Goal: Task Accomplishment & Management: Complete application form

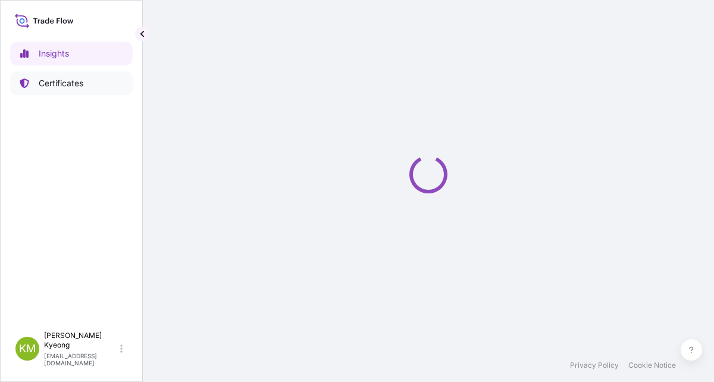
select select "2025"
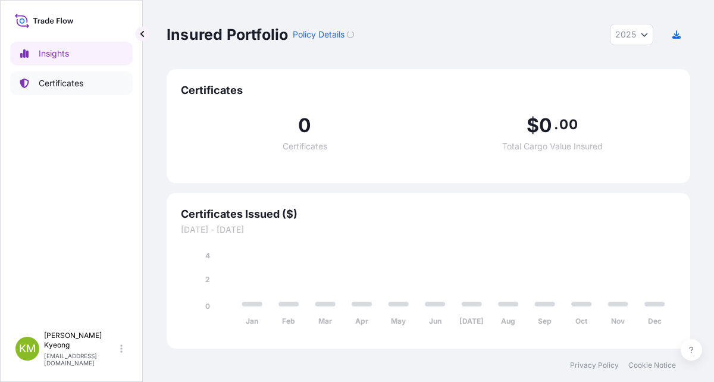
click at [51, 81] on p "Certificates" at bounding box center [61, 83] width 45 height 12
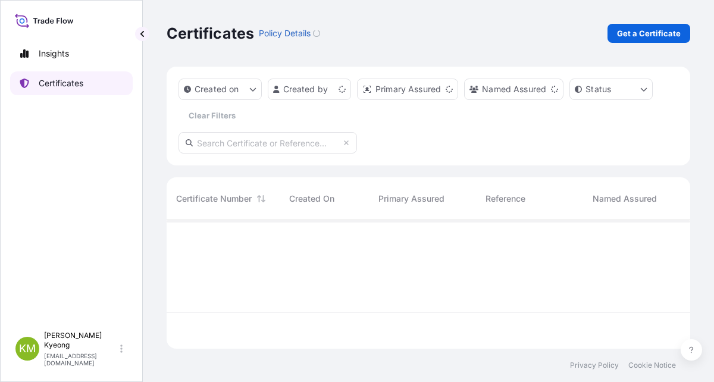
scroll to position [126, 514]
click at [652, 130] on div "Created on Created by Primary Assured Named Assured Status Clear Filters" at bounding box center [427, 116] width 523 height 99
click at [648, 33] on p "Get a Certificate" at bounding box center [649, 33] width 64 height 12
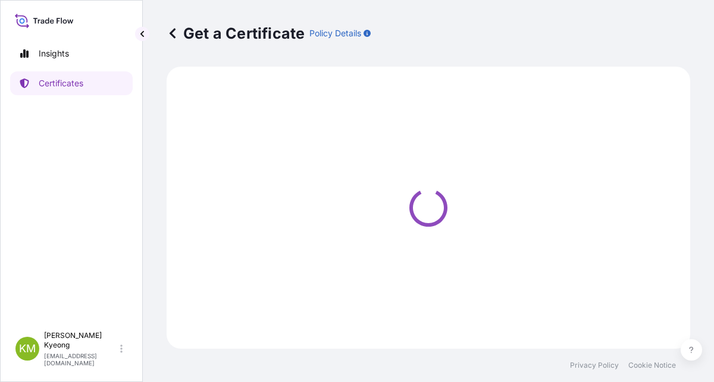
select select "Sea"
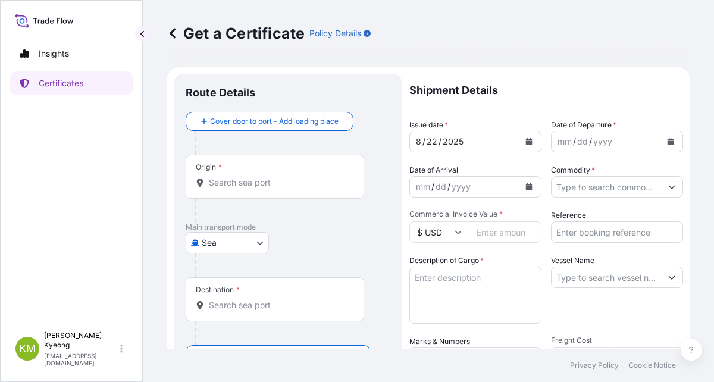
click at [221, 169] on span "*" at bounding box center [220, 167] width 4 height 10
click at [221, 177] on input "Origin *" at bounding box center [279, 183] width 140 height 12
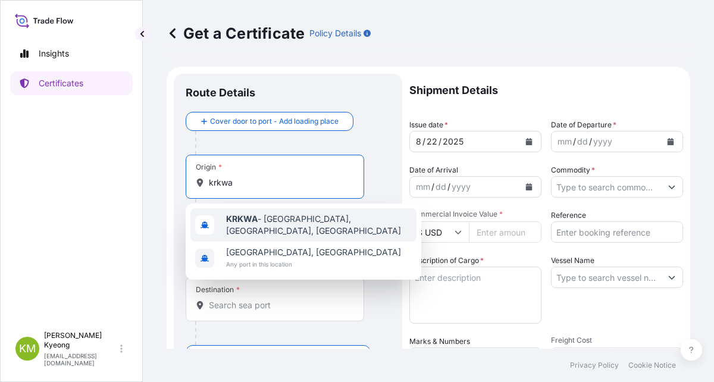
click at [235, 229] on div "KRKWA - [GEOGRAPHIC_DATA], [GEOGRAPHIC_DATA], [GEOGRAPHIC_DATA]" at bounding box center [303, 224] width 226 height 33
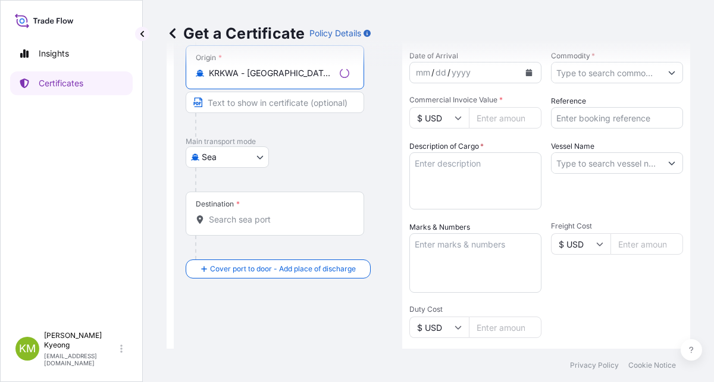
scroll to position [119, 0]
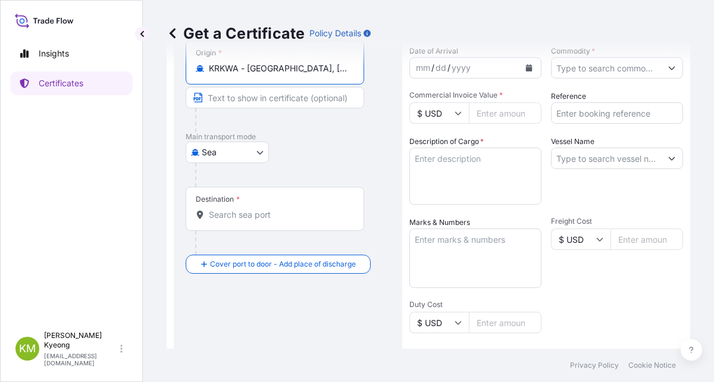
type input "KRKWA - [GEOGRAPHIC_DATA], [GEOGRAPHIC_DATA], [GEOGRAPHIC_DATA]"
click at [221, 219] on input "Destination *" at bounding box center [279, 215] width 140 height 12
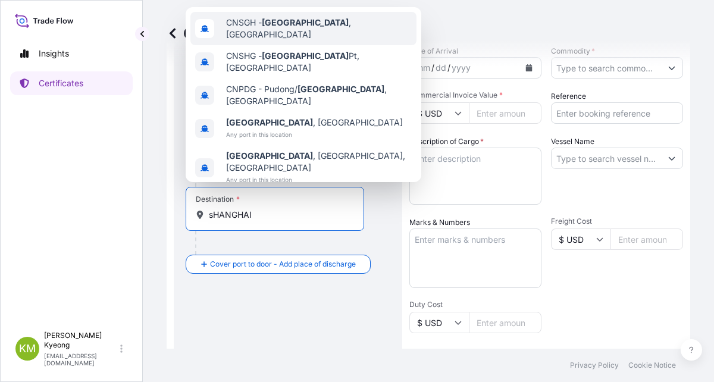
click at [261, 45] on div "CNSGH - [GEOGRAPHIC_DATA] , [GEOGRAPHIC_DATA]" at bounding box center [303, 28] width 226 height 33
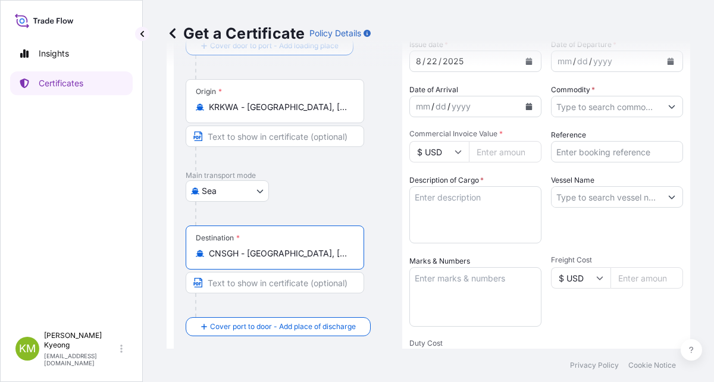
scroll to position [59, 0]
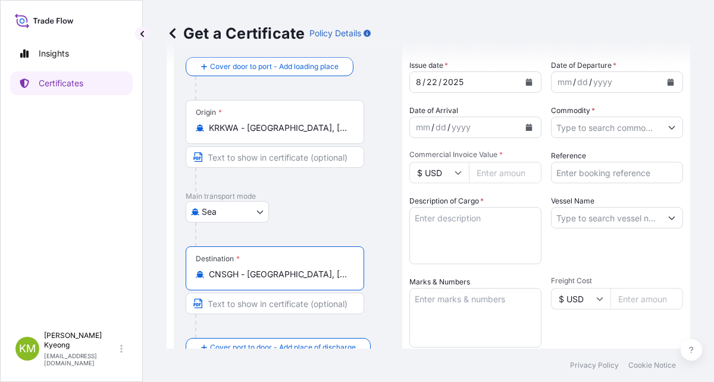
type input "CNSGH - [GEOGRAPHIC_DATA], [GEOGRAPHIC_DATA]"
click at [667, 83] on icon "Calendar" at bounding box center [670, 81] width 7 height 7
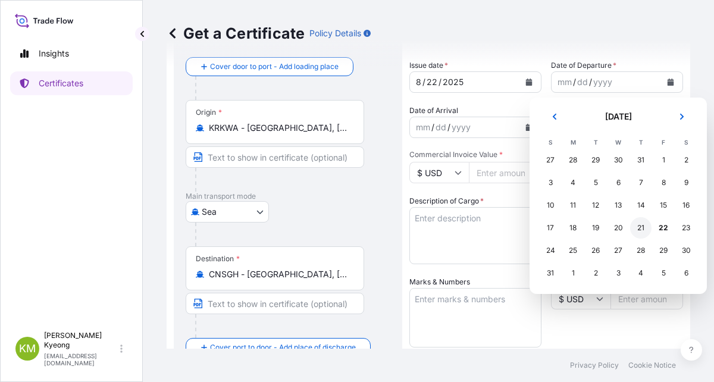
click at [644, 232] on div "21" at bounding box center [640, 227] width 21 height 21
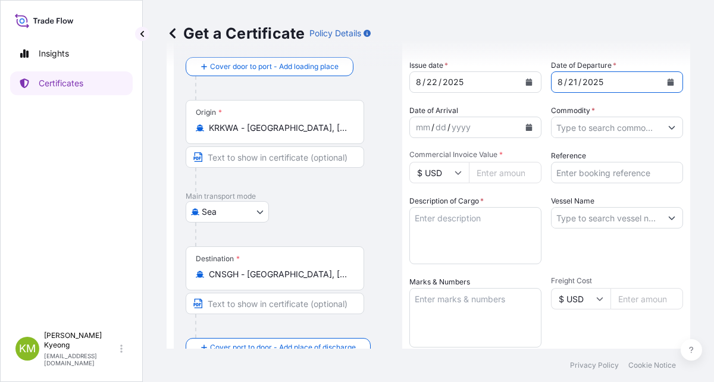
click at [596, 130] on input "Commodity *" at bounding box center [605, 127] width 109 height 21
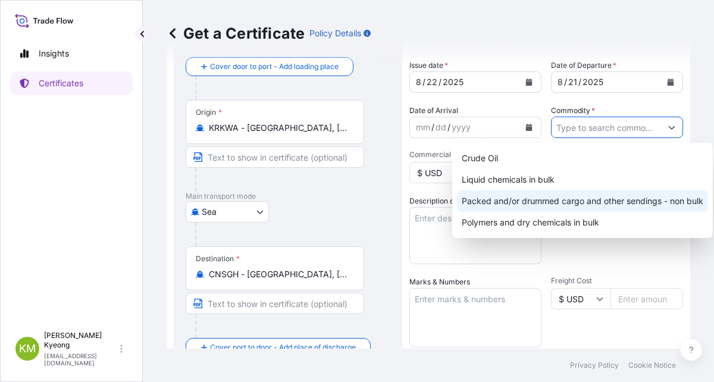
click at [627, 196] on div "Packed and/or drummed cargo and other sendings - non bulk" at bounding box center [582, 200] width 251 height 21
type input "Packed and/or drummed cargo and other sendings - non bulk"
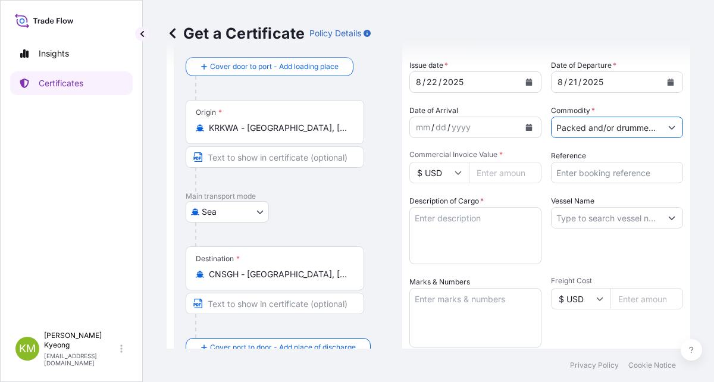
click at [497, 176] on input "Commercial Invoice Value *" at bounding box center [505, 172] width 73 height 21
type input "13728"
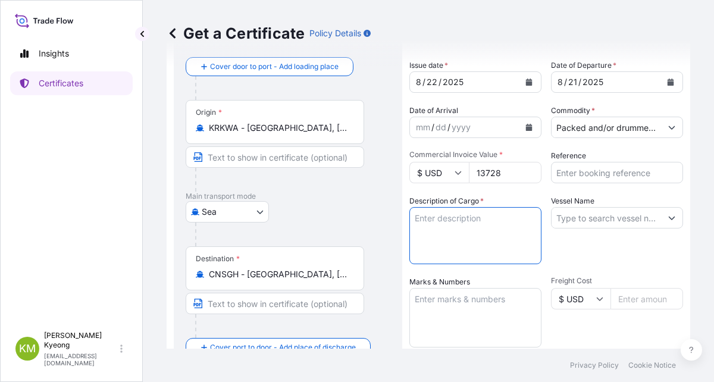
click at [495, 216] on textarea "Description of Cargo *" at bounding box center [475, 235] width 132 height 57
click at [464, 231] on textarea "Description of Cargo *" at bounding box center [475, 235] width 132 height 57
click at [645, 244] on div "Vessel Name" at bounding box center [617, 229] width 132 height 69
click at [455, 226] on textarea "Description of Cargo *" at bounding box center [475, 235] width 132 height 57
paste textarea "'POLYPROPYLENE YH461Y QTY: 9.6MT"
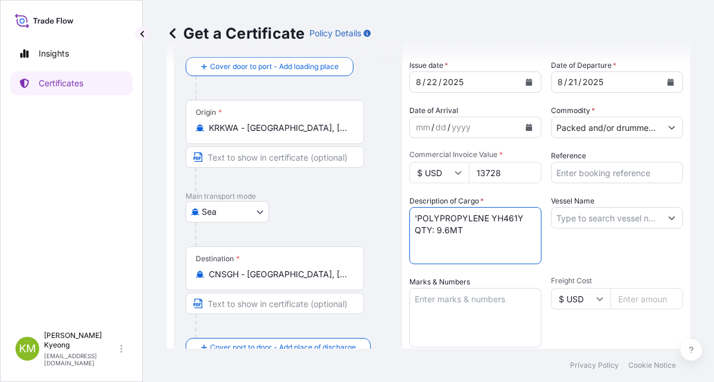
click at [417, 222] on textarea "'POLYPROPYLENE YH461Y QTY: 9.6MT" at bounding box center [475, 235] width 132 height 57
type textarea "POLYPROPYLENE YH461Y QTY: 9.6MT"
click at [464, 310] on textarea "Marks & Numbers" at bounding box center [475, 317] width 132 height 59
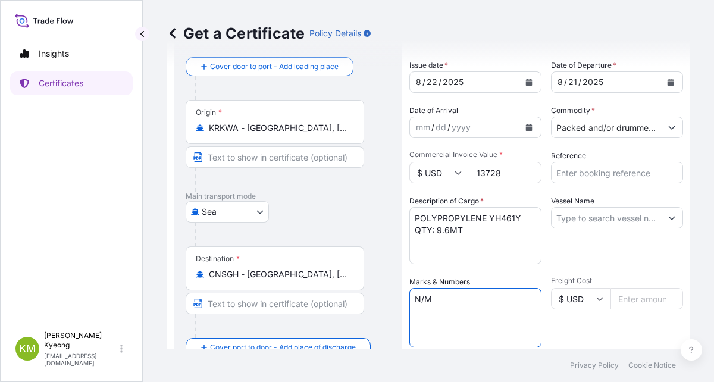
type textarea "N/M"
drag, startPoint x: 631, startPoint y: 244, endPoint x: 625, endPoint y: 241, distance: 7.2
click at [631, 244] on div "Vessel Name" at bounding box center [617, 229] width 132 height 69
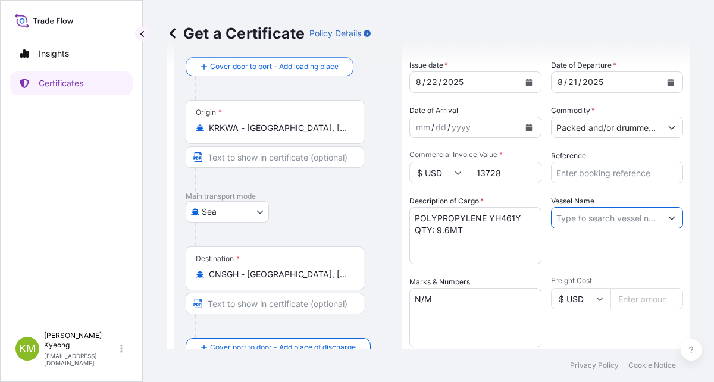
click at [596, 216] on input "Vessel Name" at bounding box center [605, 217] width 109 height 21
paste input "HEUNG-A BANGKOK 2508S"
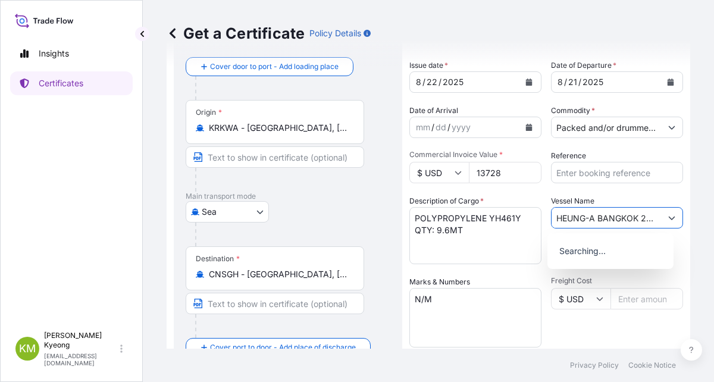
scroll to position [0, 15]
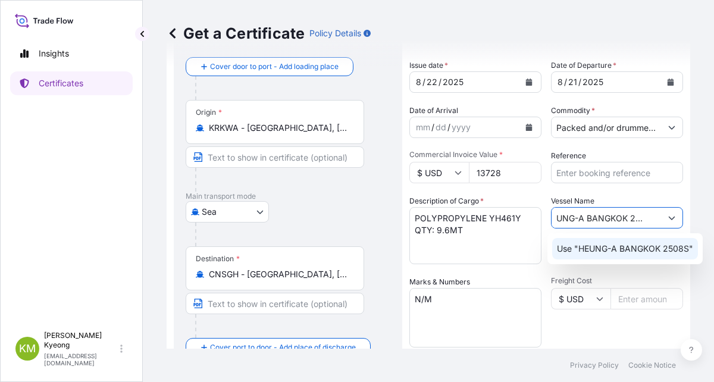
click at [600, 257] on div "Use "HEUNG-A BANGKOK 2508S"" at bounding box center [625, 248] width 146 height 21
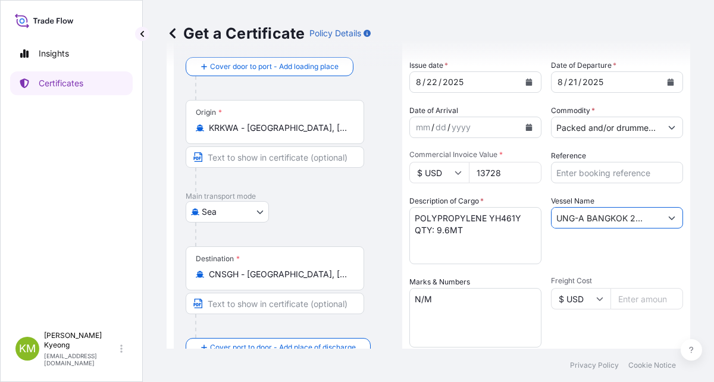
type input "HEUNG-A BANGKOK 2508S"
click at [651, 250] on div "Vessel Name HEUNG-A BANGKOK 2508S" at bounding box center [617, 229] width 132 height 69
click at [581, 174] on input "Reference" at bounding box center [617, 172] width 132 height 21
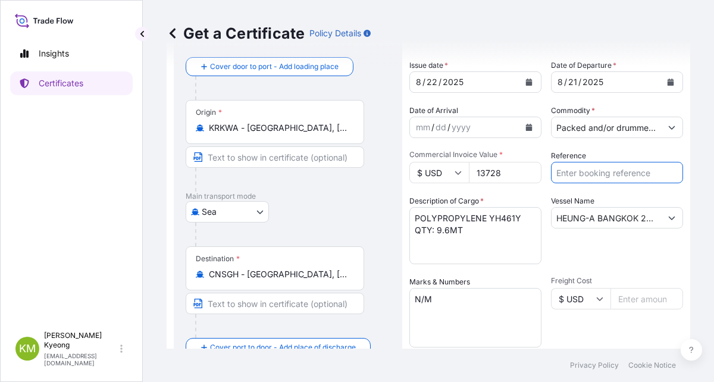
paste input "2331026"
type input "2331026"
click at [589, 257] on div "Vessel Name HEUNG-A BANGKOK 2508S" at bounding box center [617, 229] width 132 height 69
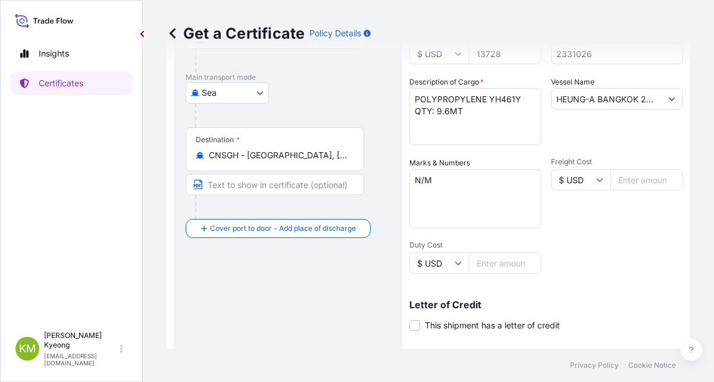
scroll to position [119, 0]
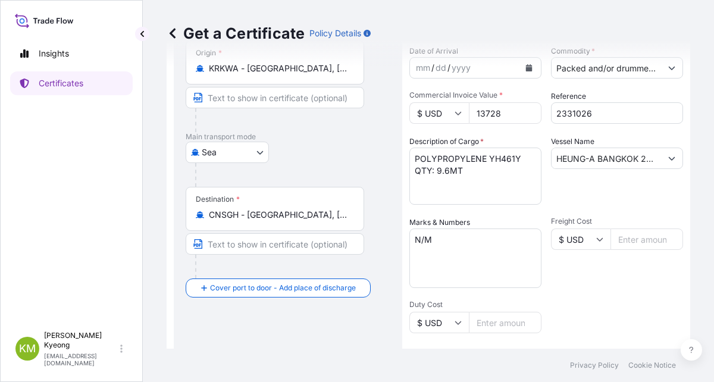
click at [634, 303] on div "Shipment Details Issue date * [DATE] Date of Departure * [DATE] Date of Arrival…" at bounding box center [546, 238] width 274 height 567
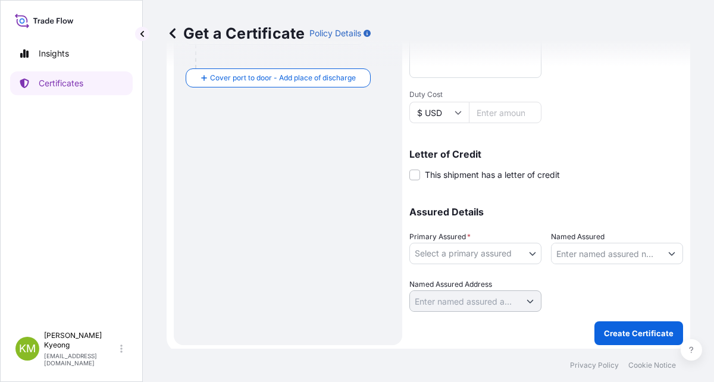
scroll to position [332, 0]
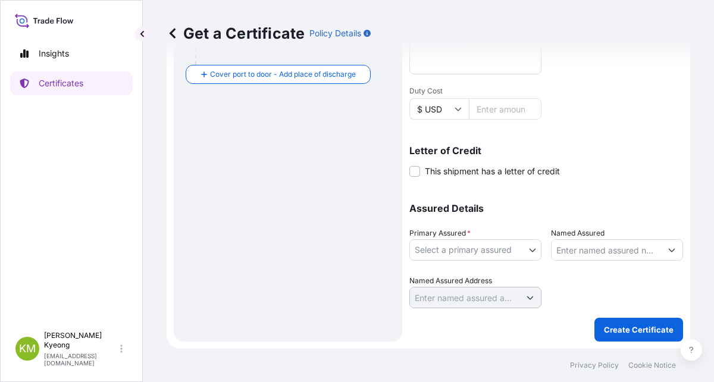
click at [432, 252] on body "Insights Certificates [PERSON_NAME] Min [PERSON_NAME] [EMAIL_ADDRESS][DOMAIN_NA…" at bounding box center [357, 191] width 714 height 382
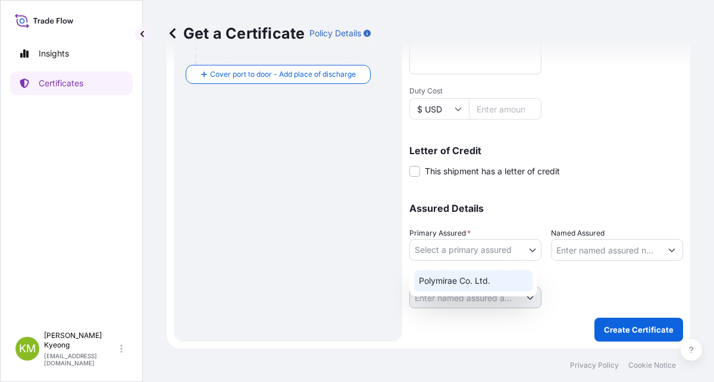
click at [443, 276] on div "Polymirae Co. Ltd." at bounding box center [473, 280] width 118 height 21
select select "32021"
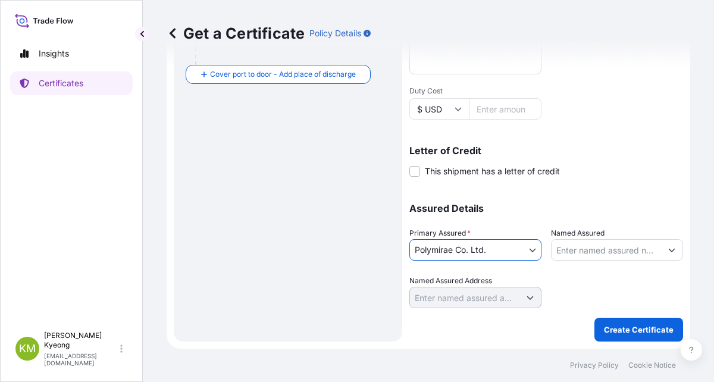
click at [571, 249] on input "Named Assured" at bounding box center [605, 249] width 109 height 21
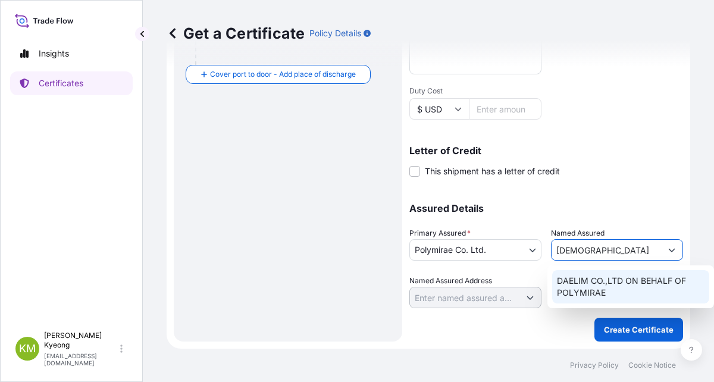
click at [594, 287] on span "DAELIM CO.,LTD ON BEHALF OF POLYMIRAE" at bounding box center [631, 287] width 148 height 24
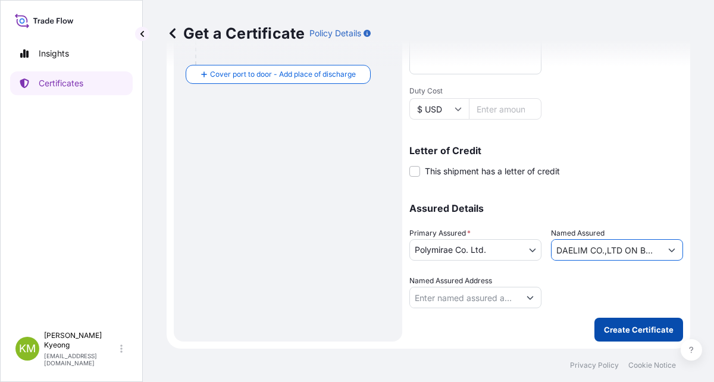
type input "DAELIM CO.,LTD ON BEHALF OF POLYMIRAE"
click at [620, 332] on p "Create Certificate" at bounding box center [639, 329] width 70 height 12
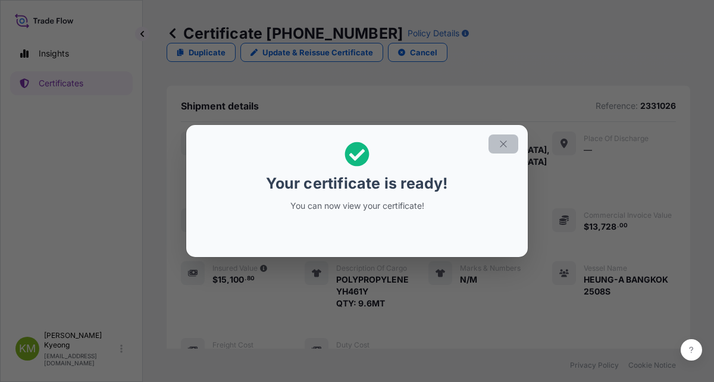
click at [501, 145] on icon "button" at bounding box center [503, 144] width 11 height 11
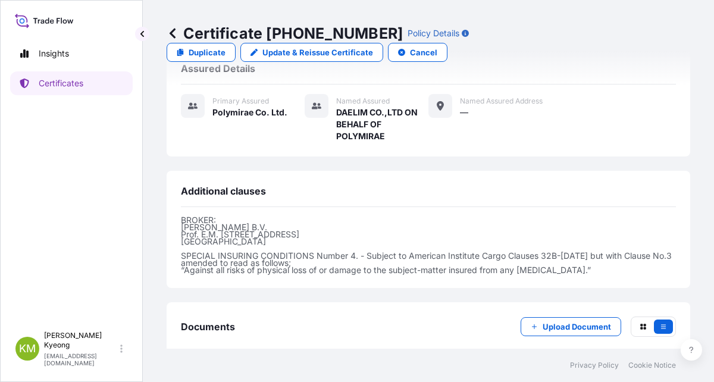
scroll to position [395, 0]
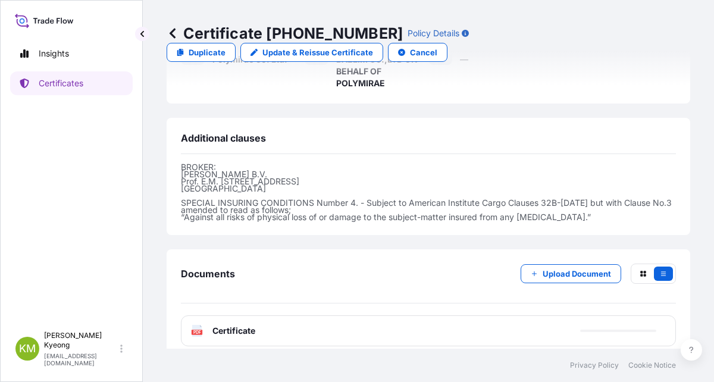
click at [226, 325] on div "PDF Certificate" at bounding box center [428, 330] width 495 height 31
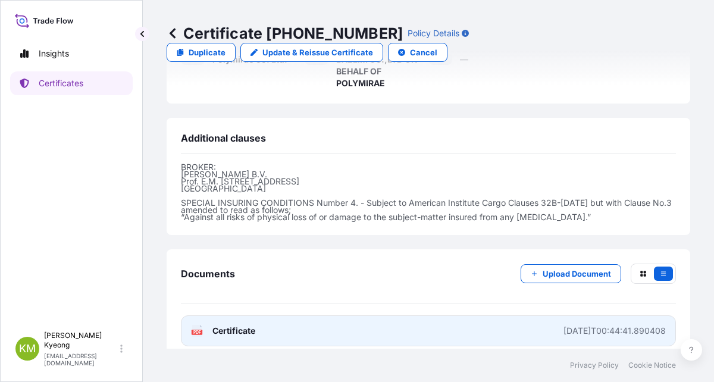
click at [232, 325] on span "Certificate" at bounding box center [233, 331] width 43 height 12
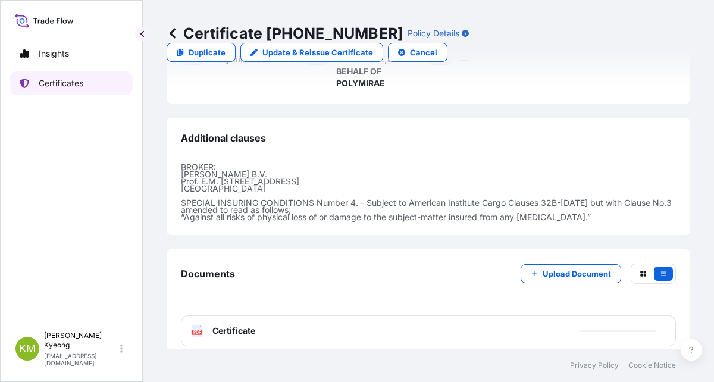
click at [82, 82] on p "Certificates" at bounding box center [61, 83] width 45 height 12
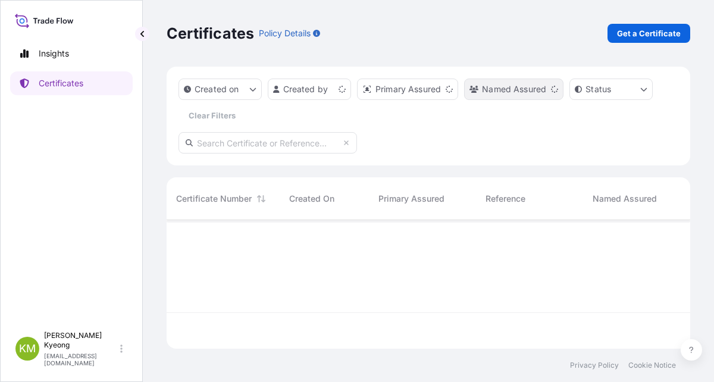
scroll to position [126, 514]
click at [642, 39] on link "Get a Certificate" at bounding box center [648, 33] width 83 height 19
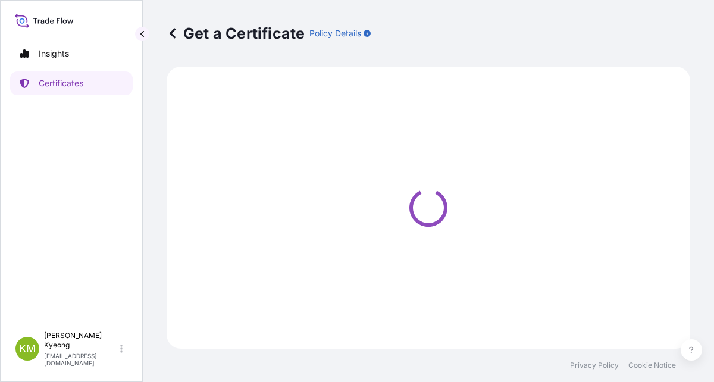
select select "Sea"
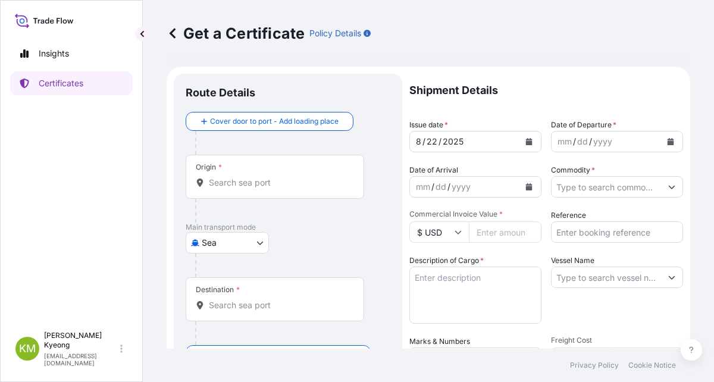
click at [662, 199] on div "Shipment Details Issue date * [DATE] Date of Departure * mm / dd / yyyy Date of…" at bounding box center [546, 357] width 274 height 567
click at [268, 176] on div "Origin *" at bounding box center [275, 177] width 178 height 44
click at [268, 177] on input "Origin *" at bounding box center [279, 183] width 140 height 12
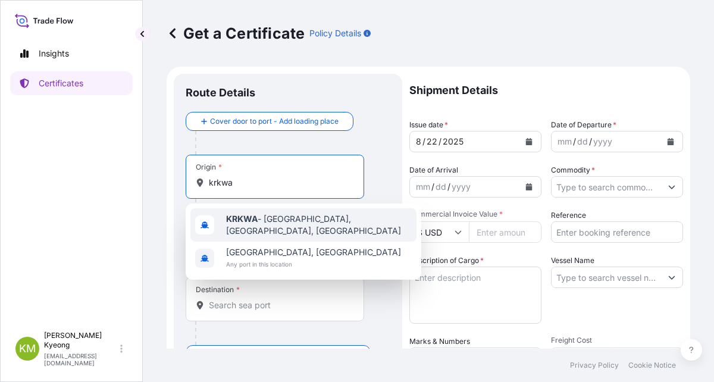
click at [263, 218] on span "KRKWA - [GEOGRAPHIC_DATA], [GEOGRAPHIC_DATA], [GEOGRAPHIC_DATA]" at bounding box center [319, 225] width 186 height 24
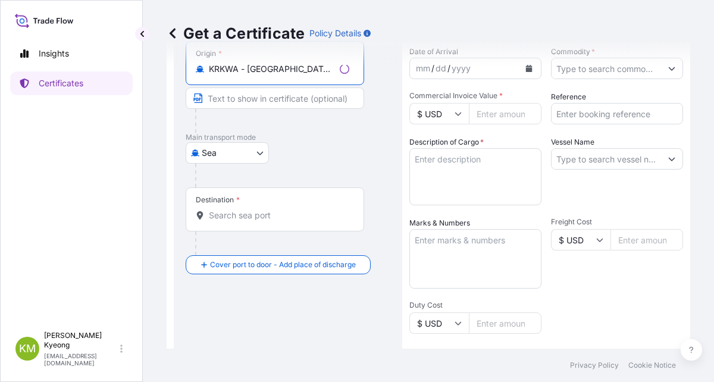
scroll to position [119, 0]
type input "KRKWA - [GEOGRAPHIC_DATA], [GEOGRAPHIC_DATA], [GEOGRAPHIC_DATA]"
click at [218, 214] on input "Destination *" at bounding box center [279, 215] width 140 height 12
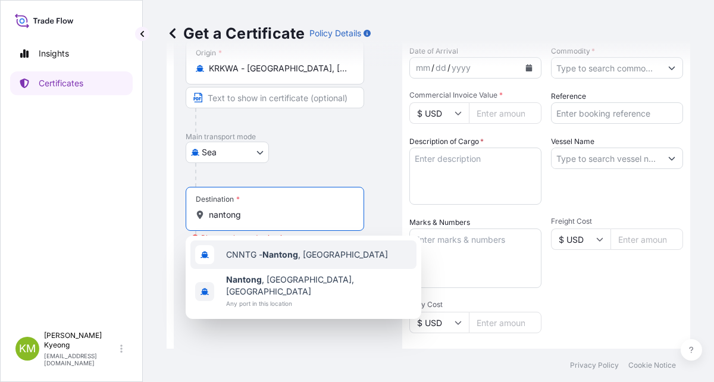
click at [266, 261] on div "CNNTG - [GEOGRAPHIC_DATA] , [GEOGRAPHIC_DATA]" at bounding box center [303, 254] width 226 height 29
type input "CNNTG - [GEOGRAPHIC_DATA], [GEOGRAPHIC_DATA]"
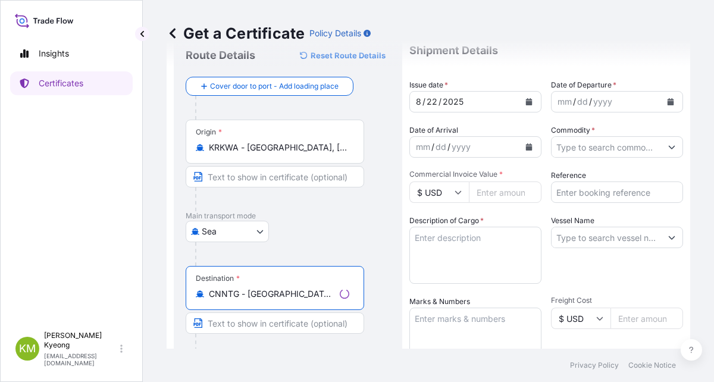
scroll to position [0, 0]
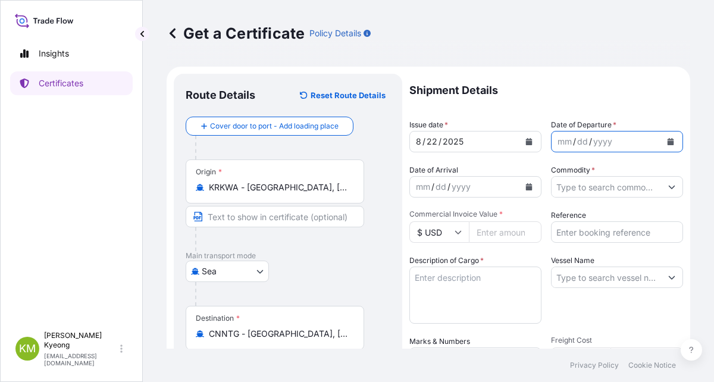
click at [661, 142] on button "Calendar" at bounding box center [670, 141] width 19 height 19
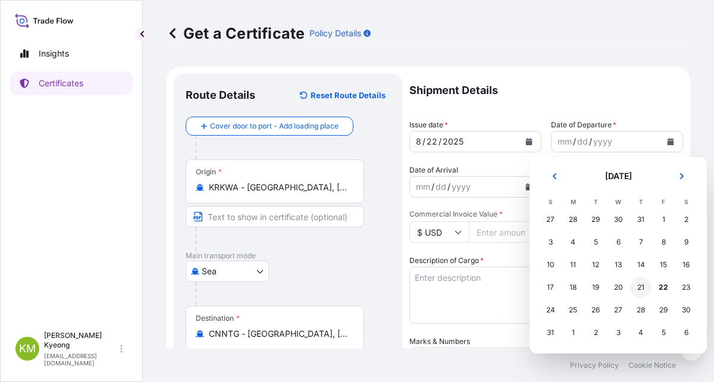
click at [641, 290] on div "21" at bounding box center [640, 286] width 21 height 21
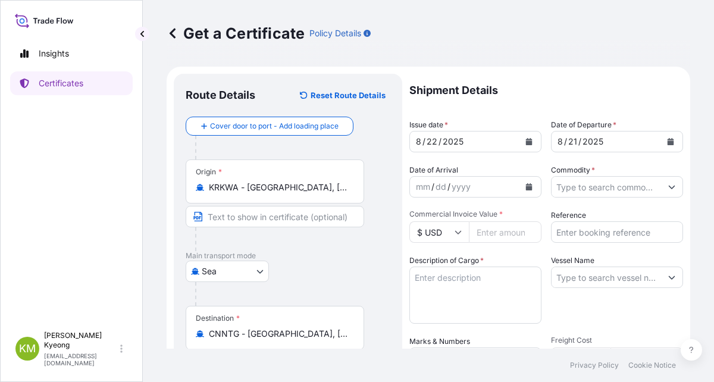
click at [651, 78] on p "Shipment Details" at bounding box center [546, 90] width 274 height 33
click at [611, 92] on p "Shipment Details" at bounding box center [546, 90] width 274 height 33
click at [504, 237] on input "Commercial Invoice Value *" at bounding box center [505, 231] width 73 height 21
type input "102874.14"
click at [584, 193] on input "Commodity *" at bounding box center [605, 186] width 109 height 21
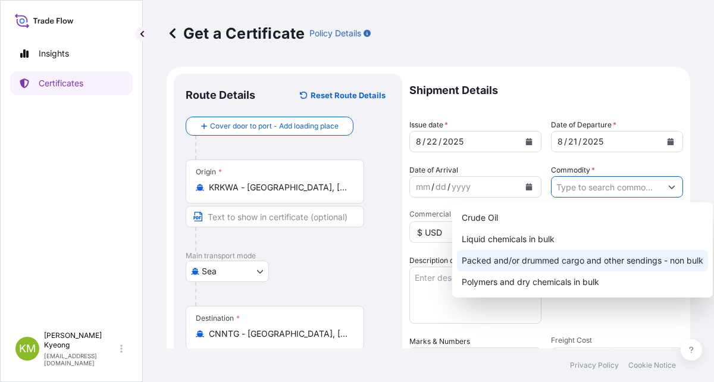
click at [610, 258] on div "Packed and/or drummed cargo and other sendings - non bulk" at bounding box center [582, 260] width 251 height 21
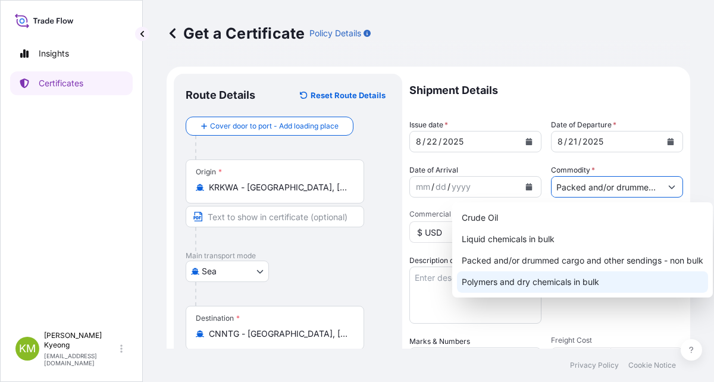
click at [602, 275] on div "Polymers and dry chemicals in bulk" at bounding box center [582, 281] width 251 height 21
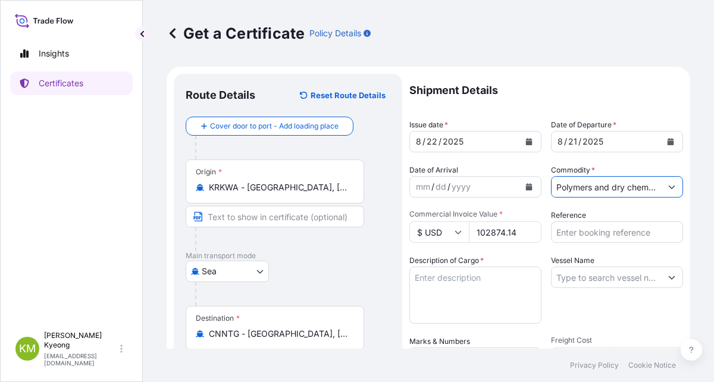
paste input "HEUNG-A [GEOGRAPHIC_DATA] / 2508S"
click at [668, 188] on icon "Show suggestions" at bounding box center [671, 188] width 7 height 4
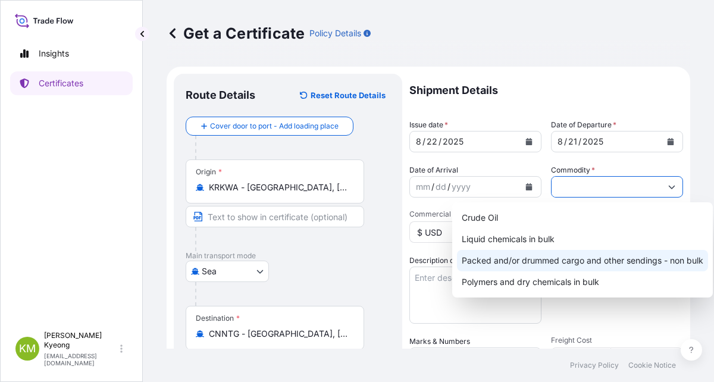
click at [669, 253] on div "Packed and/or drummed cargo and other sendings - non bulk" at bounding box center [582, 260] width 251 height 21
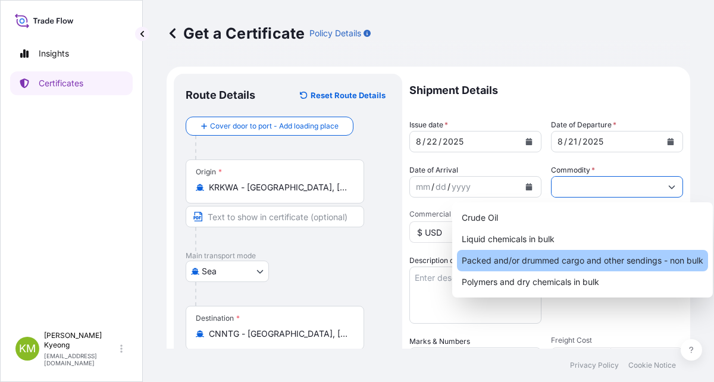
scroll to position [0, 147]
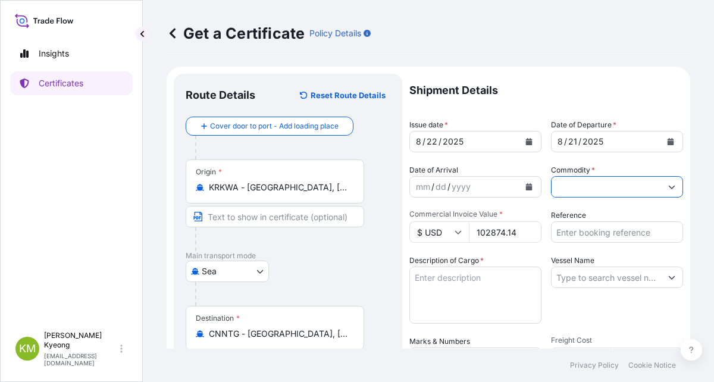
type input "Packed and/or drummed cargo and other sendings - non bulk"
click at [626, 281] on input "Vessel Name" at bounding box center [605, 276] width 109 height 21
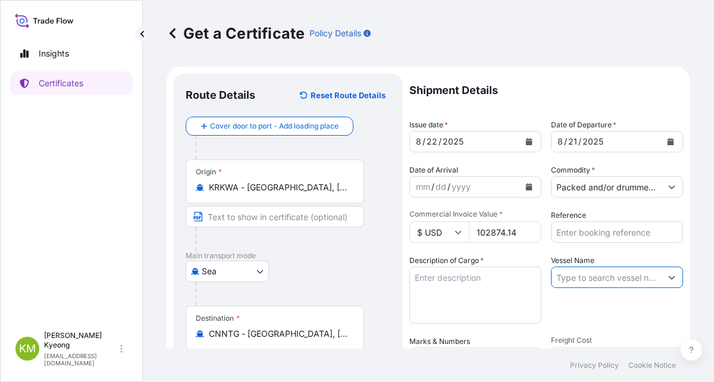
paste input "HEUNG-A [GEOGRAPHIC_DATA] / 2508S"
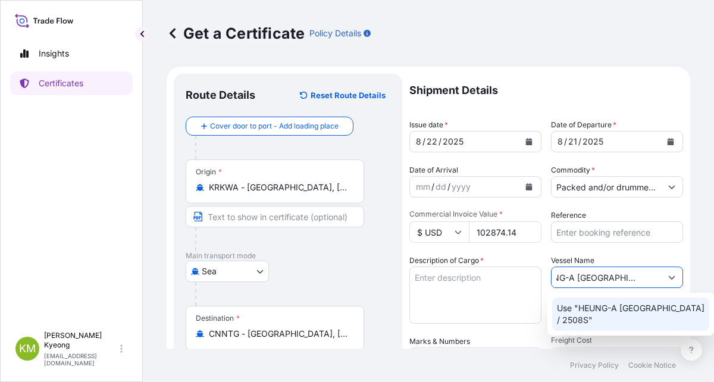
click at [611, 307] on p "Use "HEUNG-A [GEOGRAPHIC_DATA] / 2508S"" at bounding box center [631, 314] width 148 height 24
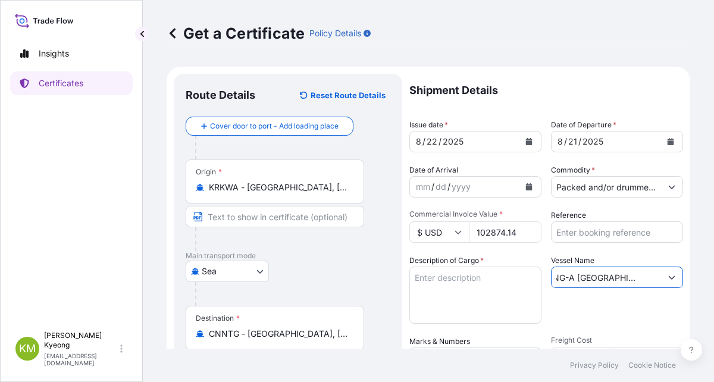
type input "HEUNG-A [GEOGRAPHIC_DATA] / 2508S"
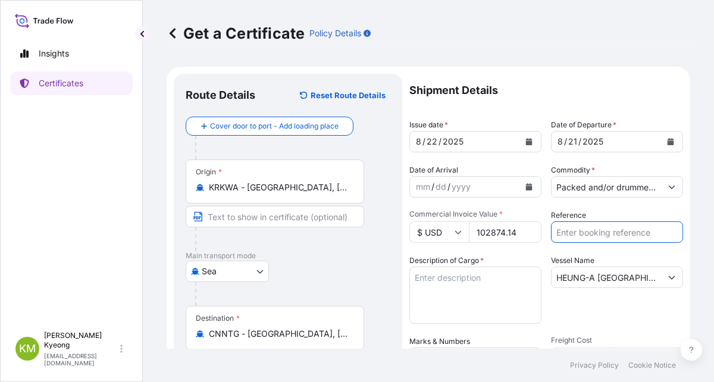
click at [609, 236] on input "Reference" at bounding box center [617, 231] width 132 height 21
paste input "2330933-1"
type input "2330933-1"
click at [607, 328] on div "Shipment Details Issue date * [DATE] Date of Departure * [DATE] Date of Arrival…" at bounding box center [546, 357] width 274 height 567
click at [398, 282] on div "Route Details Reset Route Details Cover door to port - Add loading place Place …" at bounding box center [288, 374] width 228 height 600
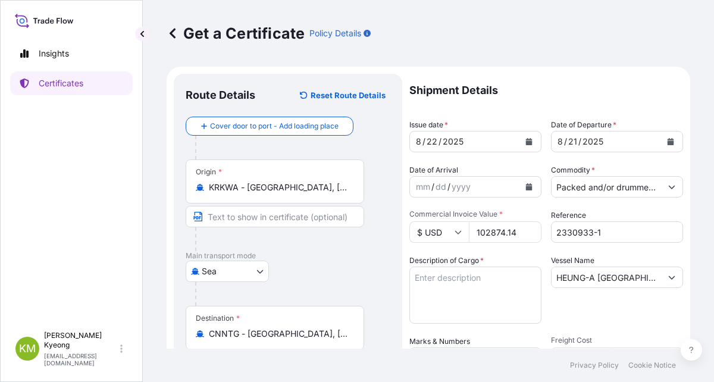
click at [428, 286] on textarea "Description of Cargo *" at bounding box center [475, 294] width 132 height 57
paste textarea "'POLYPROPYLENE YH461X QTY:94.510MT"
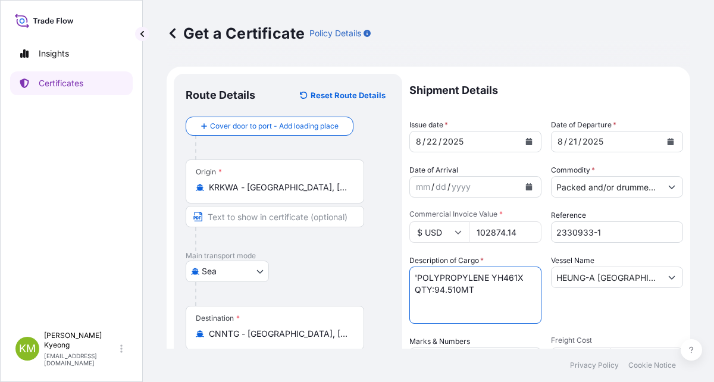
click at [417, 277] on textarea "'POLYPROPYLENE YH461X QTY:94.510MT" at bounding box center [475, 294] width 132 height 57
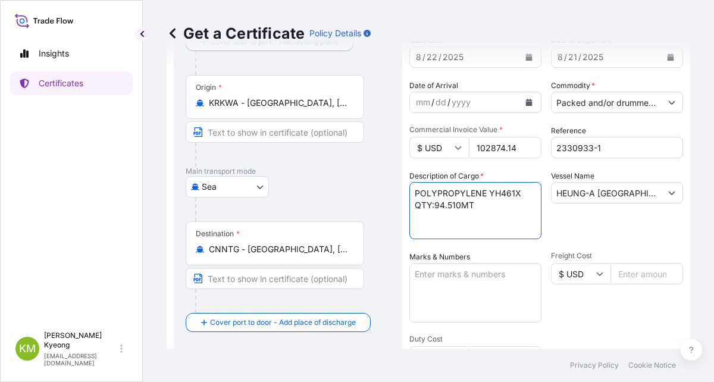
scroll to position [238, 0]
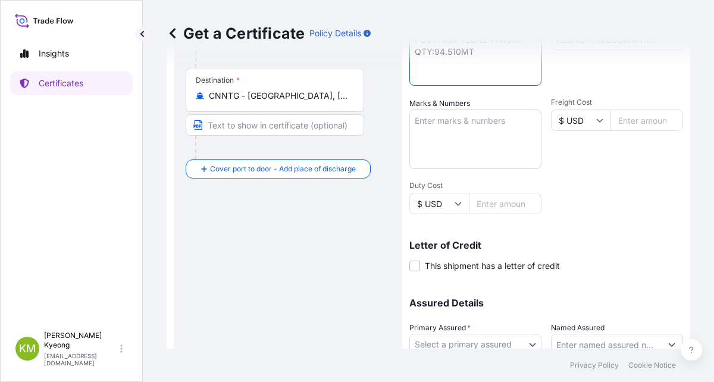
type textarea "POLYPROPYLENE YH461X QTY:94.510MT"
click at [493, 142] on textarea "Marks & Numbers" at bounding box center [475, 138] width 132 height 59
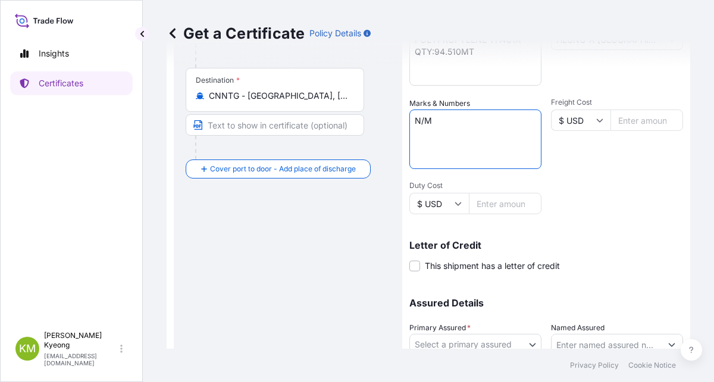
type textarea "N/M"
click at [615, 196] on div "Shipment Details Issue date * [DATE] Date of Departure * [DATE] Date of Arrival…" at bounding box center [546, 119] width 274 height 567
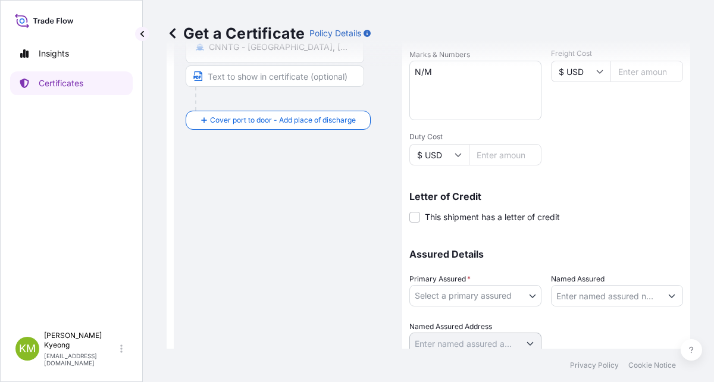
scroll to position [332, 0]
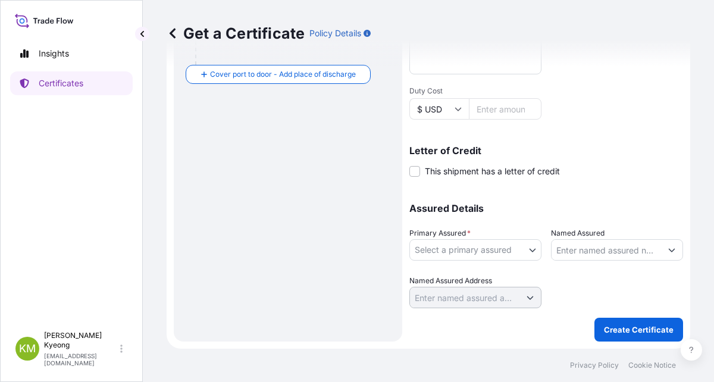
click at [495, 252] on body "Insights Certificates [PERSON_NAME] Min [PERSON_NAME] [EMAIL_ADDRESS][DOMAIN_NA…" at bounding box center [357, 191] width 714 height 382
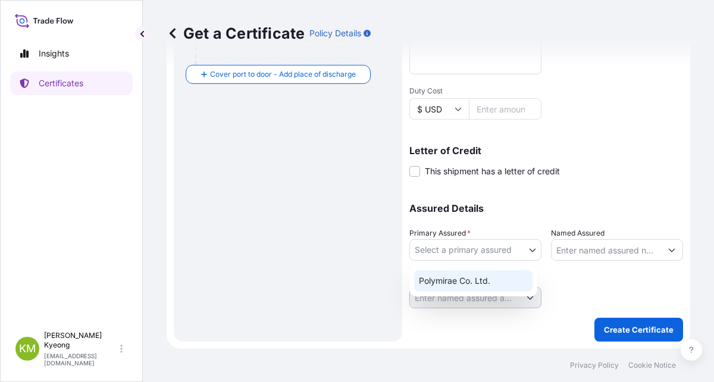
click at [488, 274] on div "Polymirae Co. Ltd." at bounding box center [473, 280] width 118 height 21
select select "32021"
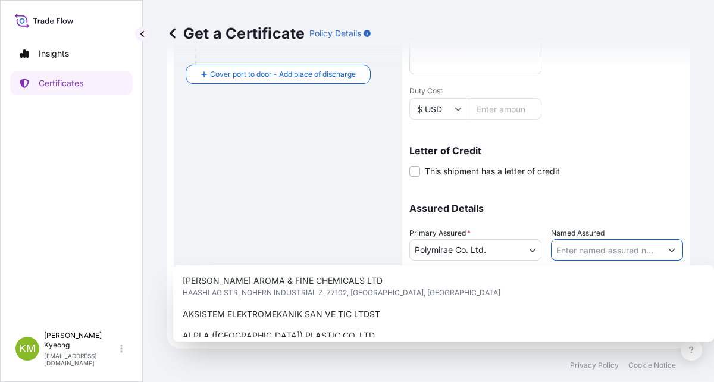
click at [566, 254] on input "Named Assured" at bounding box center [605, 249] width 109 height 21
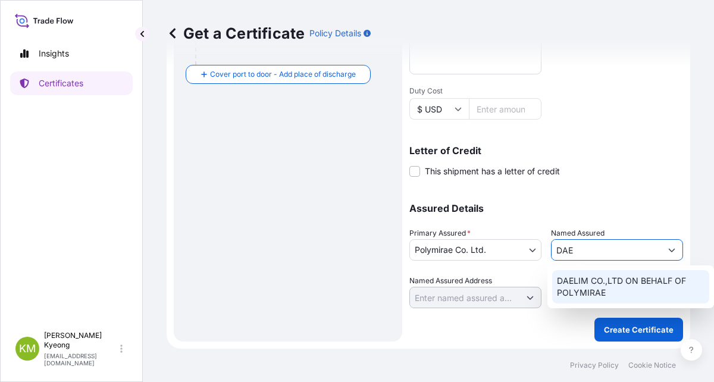
click at [595, 290] on span "DAELIM CO.,LTD ON BEHALF OF POLYMIRAE" at bounding box center [631, 287] width 148 height 24
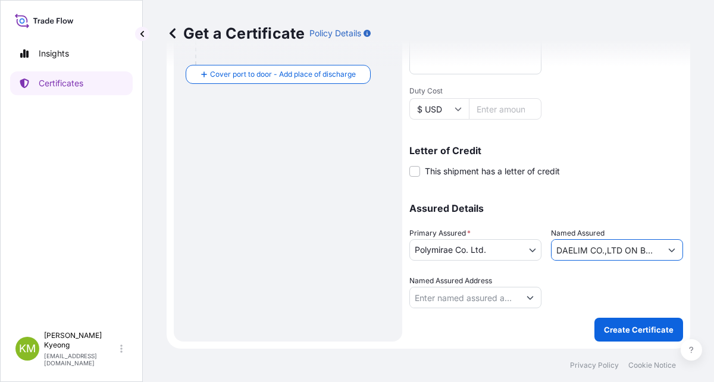
type input "DAELIM CO.,LTD ON BEHALF OF POLYMIRAE"
click at [608, 317] on div "Shipment Details Issue date * [DATE] Date of Departure * [DATE] Date of Arrival…" at bounding box center [546, 41] width 274 height 600
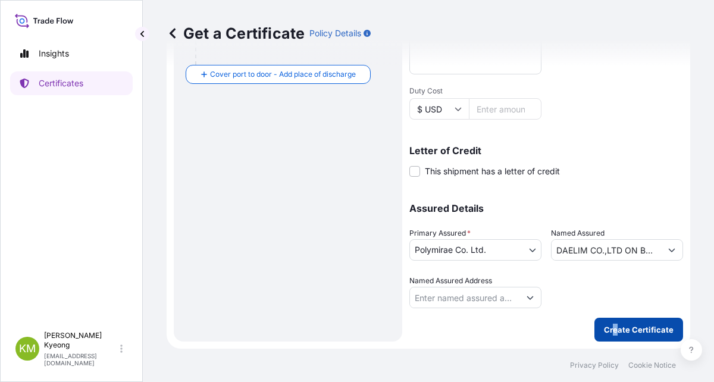
click at [609, 326] on p "Create Certificate" at bounding box center [639, 329] width 70 height 12
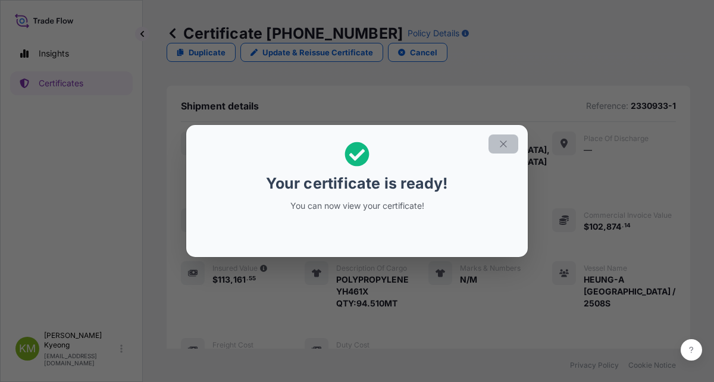
click at [504, 144] on icon "button" at bounding box center [503, 144] width 11 height 11
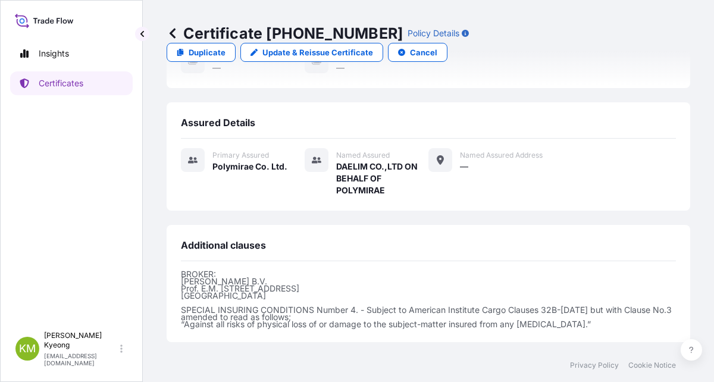
scroll to position [395, 0]
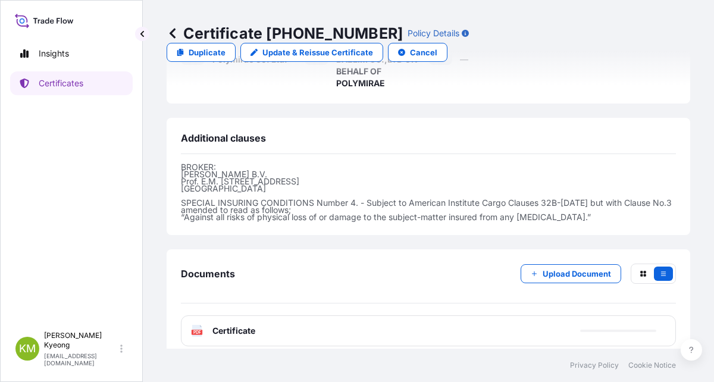
click at [244, 325] on span "Certificate" at bounding box center [233, 331] width 43 height 12
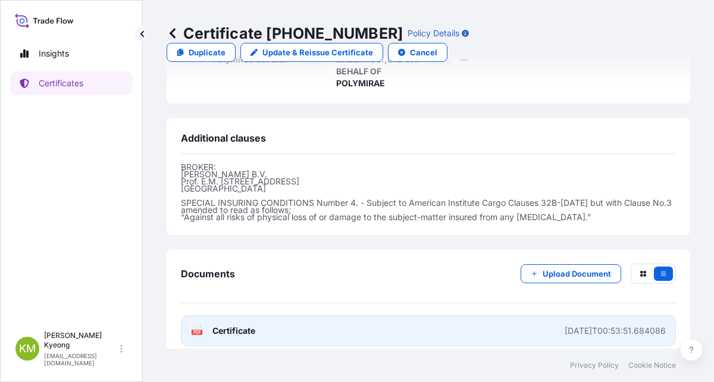
drag, startPoint x: 244, startPoint y: 322, endPoint x: 256, endPoint y: 322, distance: 11.3
click at [256, 322] on link "PDF Certificate [DATE]T00:53:51.684086" at bounding box center [428, 330] width 495 height 31
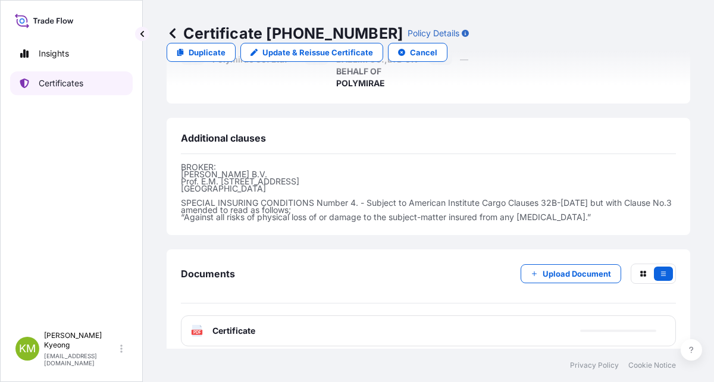
click at [88, 80] on link "Certificates" at bounding box center [71, 83] width 122 height 24
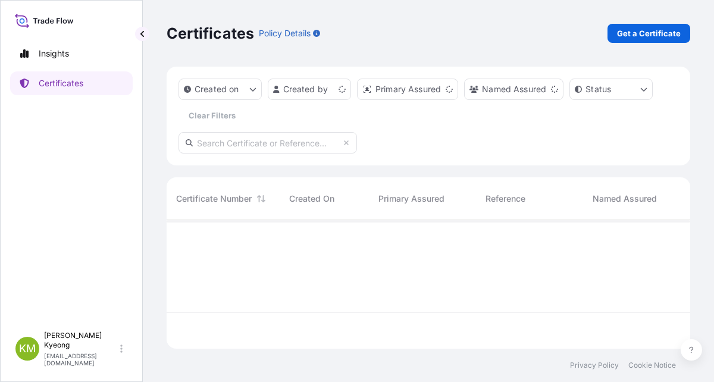
scroll to position [126, 514]
click at [639, 34] on p "Get a Certificate" at bounding box center [649, 33] width 64 height 12
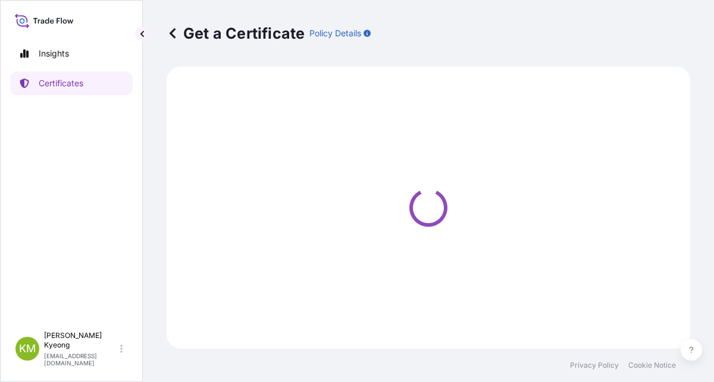
select select "Sea"
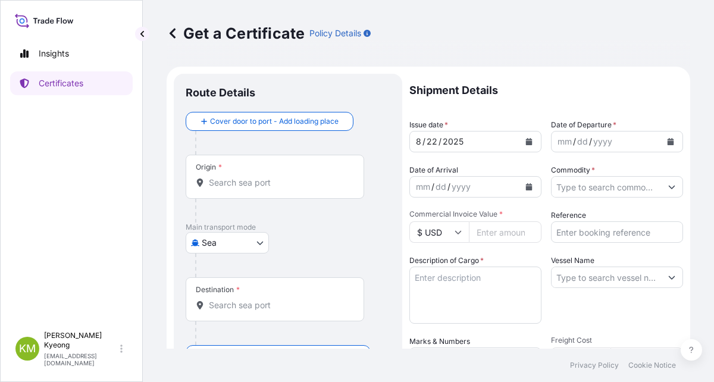
click at [355, 166] on div "Origin *" at bounding box center [275, 177] width 178 height 44
click at [349, 177] on input "Origin *" at bounding box center [279, 183] width 140 height 12
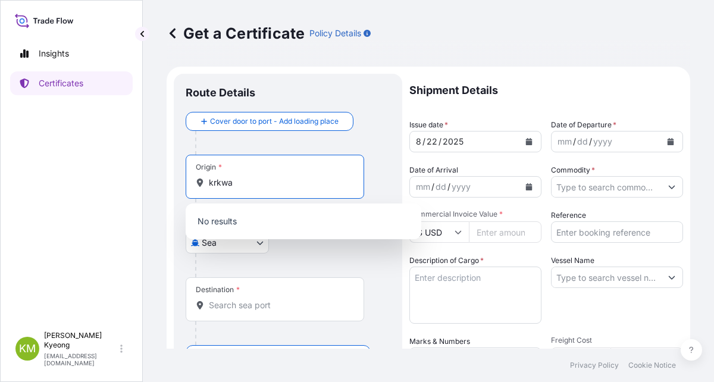
type input "krkwa"
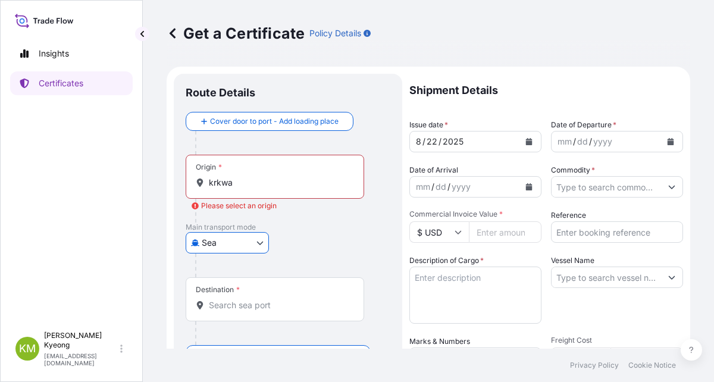
click at [247, 185] on input "krkwa" at bounding box center [279, 183] width 140 height 12
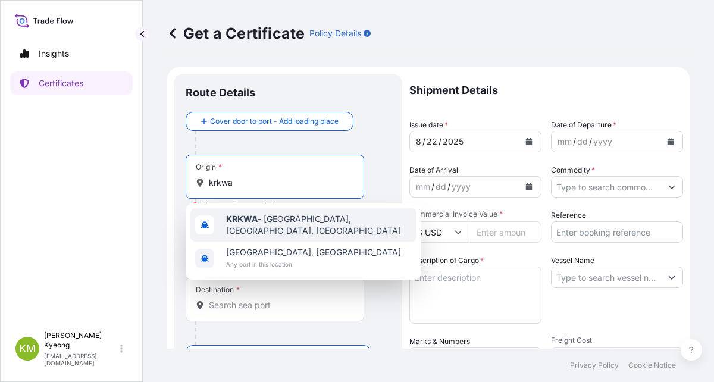
click at [256, 224] on b "KRKWA" at bounding box center [242, 218] width 32 height 10
type input "KRKWA - [GEOGRAPHIC_DATA], [GEOGRAPHIC_DATA], [GEOGRAPHIC_DATA]"
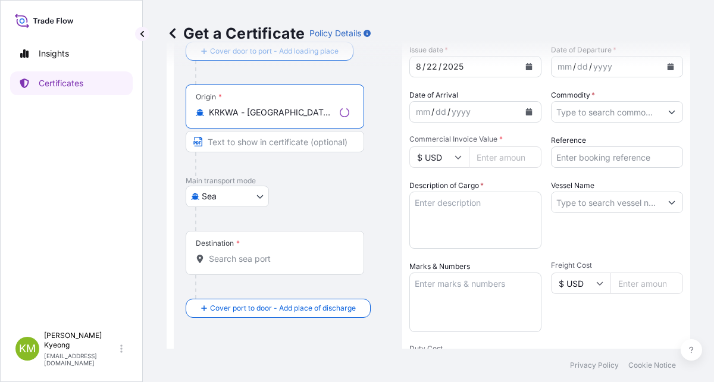
scroll to position [119, 0]
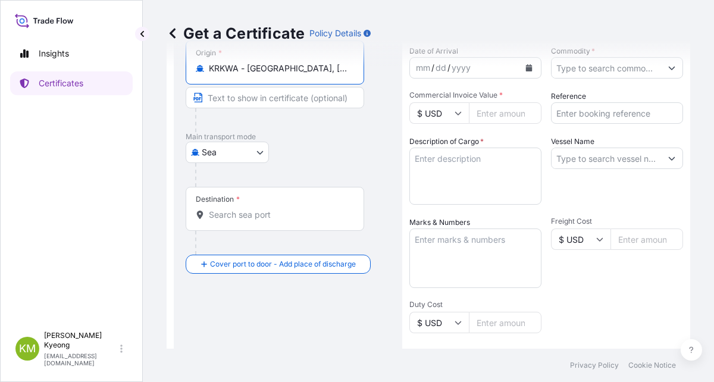
click at [199, 208] on div "Destination *" at bounding box center [275, 209] width 178 height 44
click at [209, 209] on input "Destination *" at bounding box center [279, 215] width 140 height 12
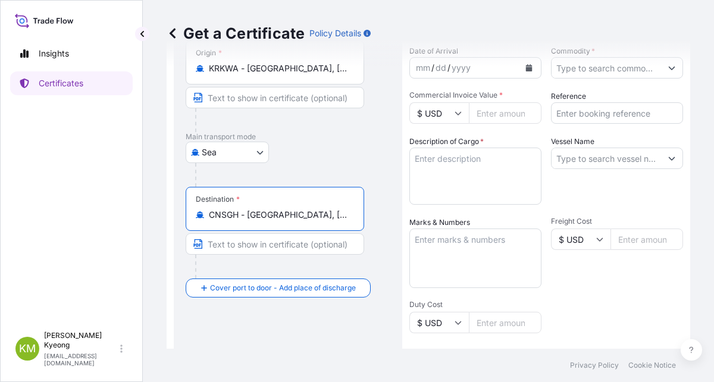
type input "CNSGH - [GEOGRAPHIC_DATA], [GEOGRAPHIC_DATA]"
click at [378, 141] on p "Main transport mode" at bounding box center [288, 137] width 205 height 10
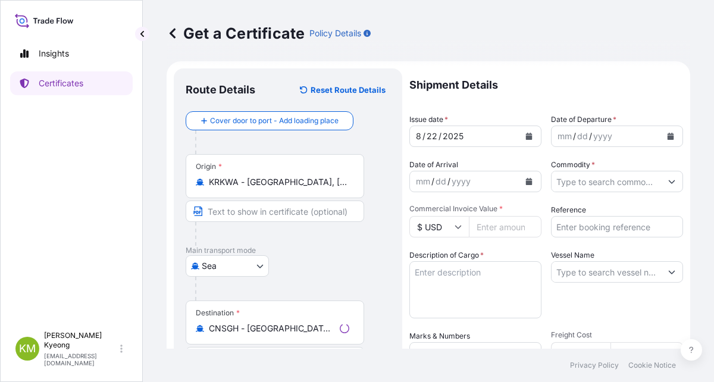
scroll to position [0, 0]
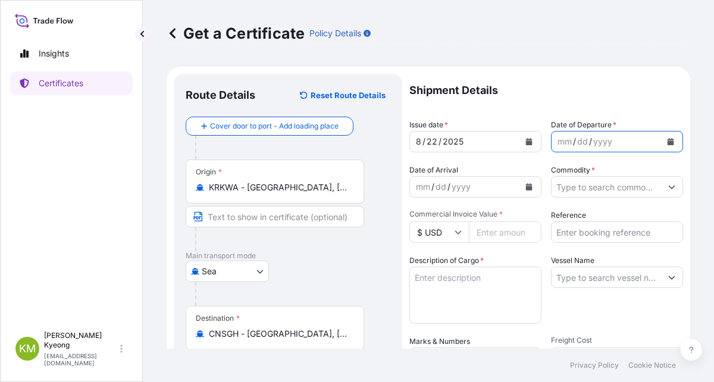
click at [661, 143] on button "Calendar" at bounding box center [670, 141] width 19 height 19
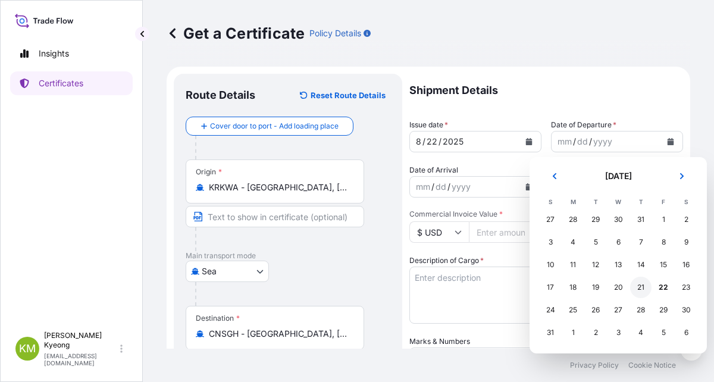
click at [643, 288] on div "21" at bounding box center [640, 286] width 21 height 21
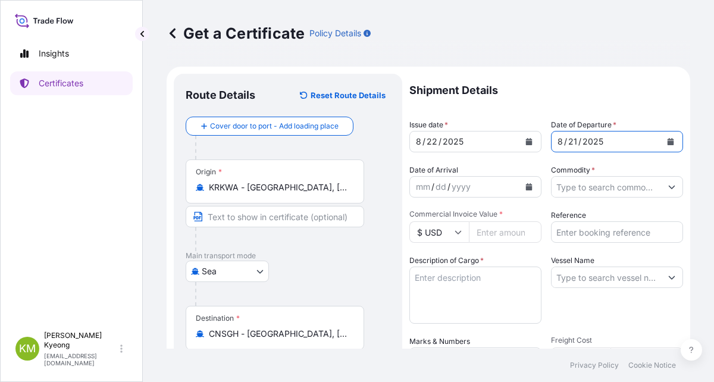
click at [608, 190] on input "Commodity *" at bounding box center [605, 186] width 109 height 21
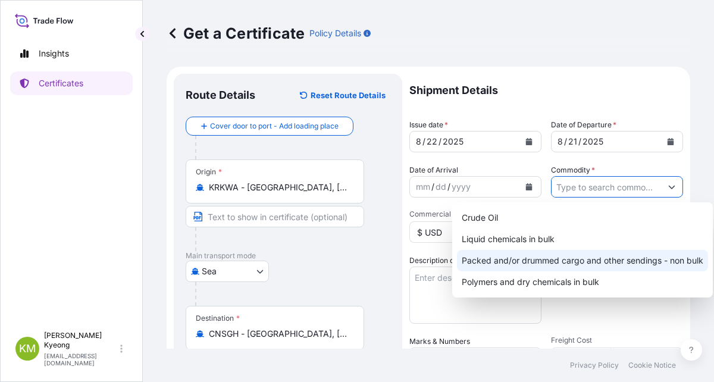
click at [627, 263] on div "Packed and/or drummed cargo and other sendings - non bulk" at bounding box center [582, 260] width 251 height 21
type input "Packed and/or drummed cargo and other sendings - non bulk"
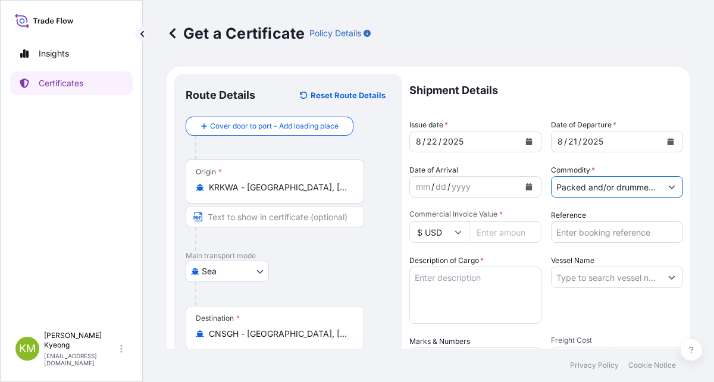
click at [495, 232] on input "Commercial Invoice Value *" at bounding box center [505, 231] width 73 height 21
click at [478, 232] on input "Commercial Invoice Value *" at bounding box center [505, 231] width 73 height 21
type input "59600"
click at [32, 204] on div "Insights Certificates" at bounding box center [71, 178] width 122 height 294
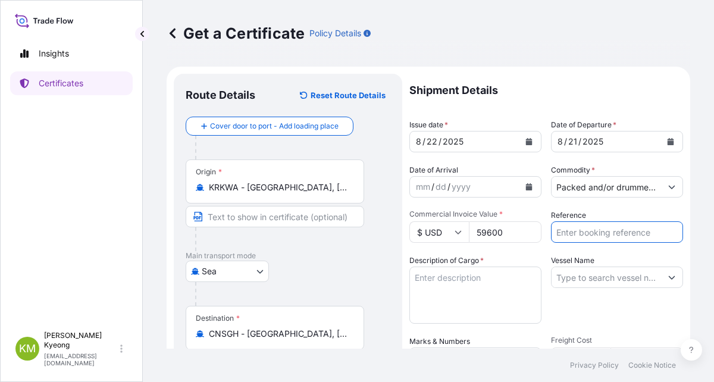
click at [599, 234] on input "Reference" at bounding box center [617, 231] width 132 height 21
paste input "2326772-2"
type input "2326772-2"
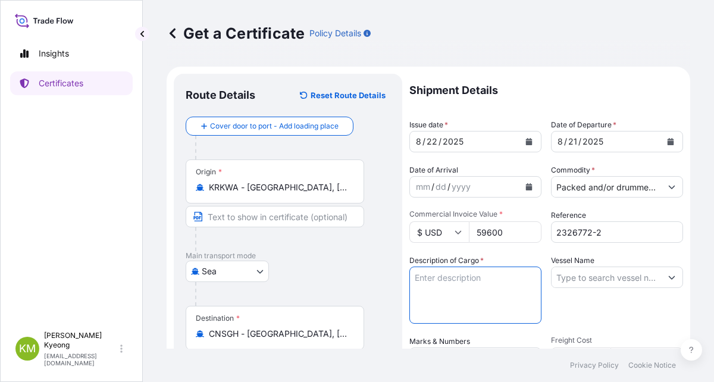
click at [473, 294] on textarea "Description of Cargo *" at bounding box center [475, 294] width 132 height 57
click at [494, 302] on textarea "Description of Cargo *" at bounding box center [475, 294] width 132 height 57
paste textarea "'POLYPROPYLENE YMF650Y QTY:40MT"
click at [417, 278] on textarea "'POLYPROPYLENE YMF650Y QTY:40MT" at bounding box center [475, 294] width 132 height 57
type textarea "POLYPROPYLENE YMF650Y QTY:40MT"
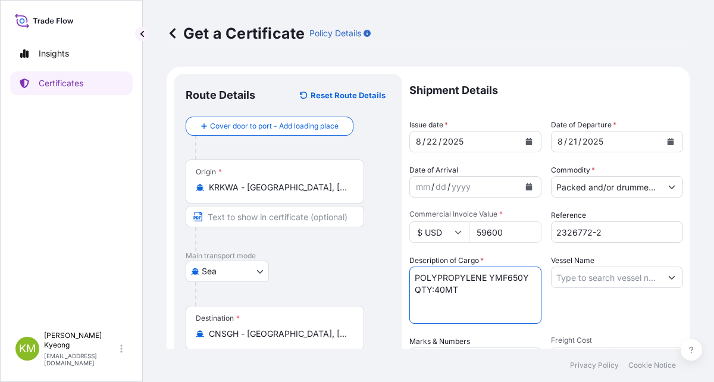
click at [605, 274] on input "Vessel Name" at bounding box center [605, 276] width 109 height 21
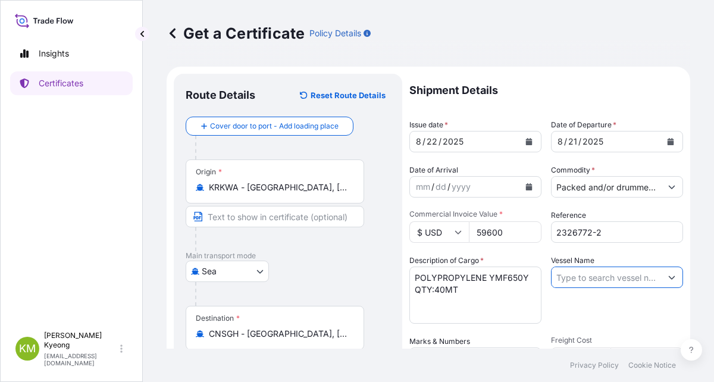
scroll to position [119, 0]
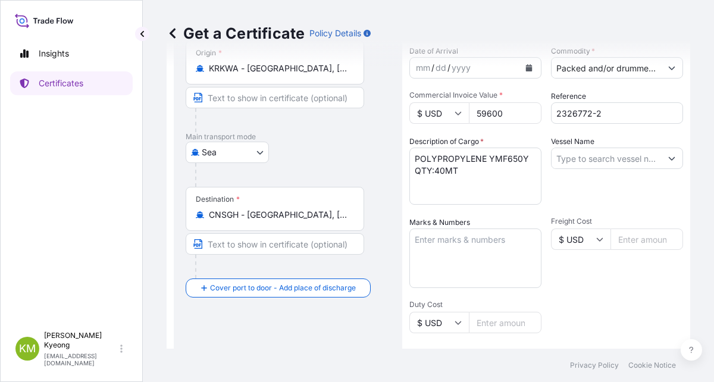
click at [587, 161] on input "Vessel Name" at bounding box center [605, 157] width 109 height 21
paste input "HEUNG-A BANGKOK 2508S"
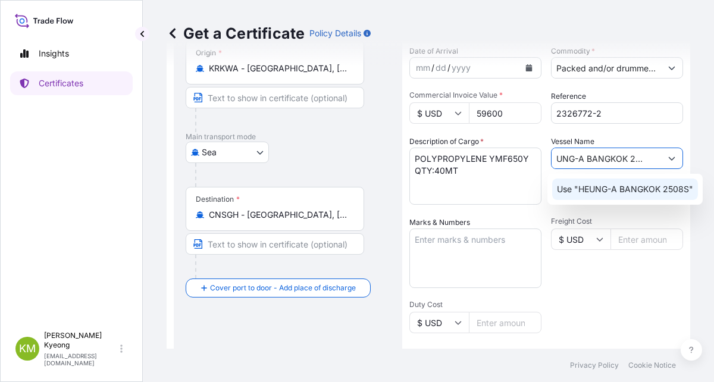
click at [594, 189] on p "Use "HEUNG-A BANGKOK 2508S"" at bounding box center [625, 189] width 136 height 12
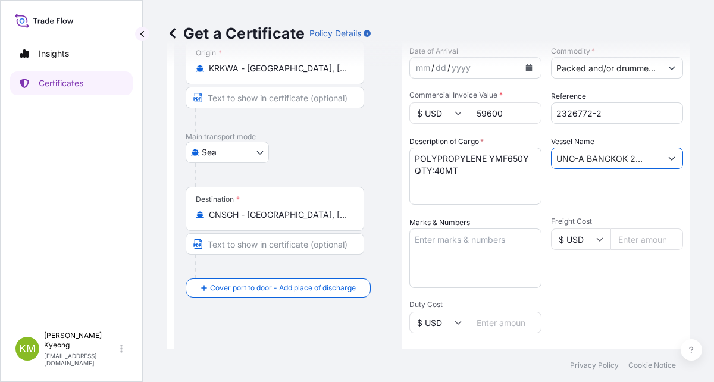
type input "HEUNG-A BANGKOK 2508S"
click at [447, 260] on textarea "Marks & Numbers" at bounding box center [475, 257] width 132 height 59
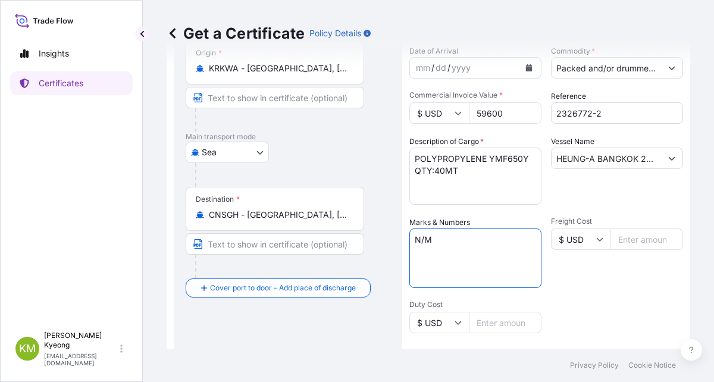
type textarea "N/M"
click at [589, 279] on div "Freight Cost $ USD" at bounding box center [617, 251] width 132 height 71
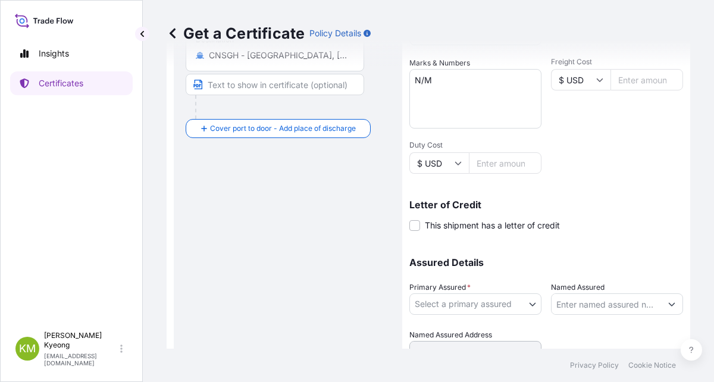
scroll to position [297, 0]
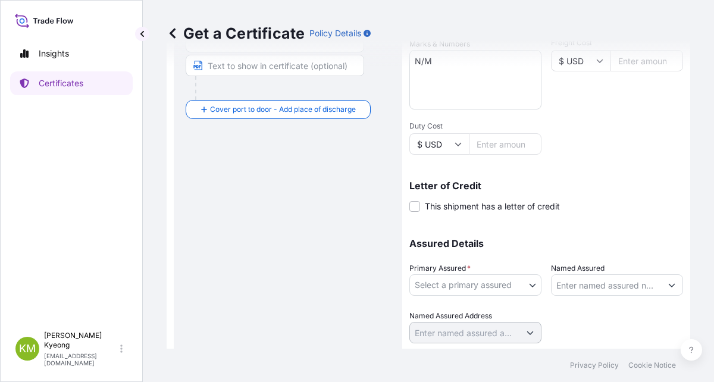
click at [506, 287] on body "1 option available. Insights Certificates [PERSON_NAME] Min [PERSON_NAME] [EMAI…" at bounding box center [357, 191] width 714 height 382
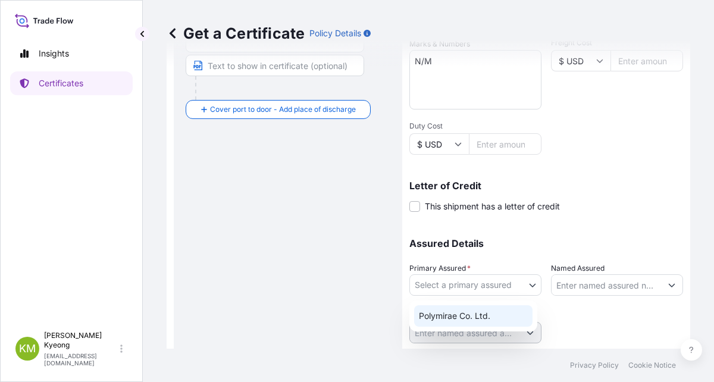
click at [490, 315] on div "Polymirae Co. Ltd." at bounding box center [473, 315] width 118 height 21
select select "32021"
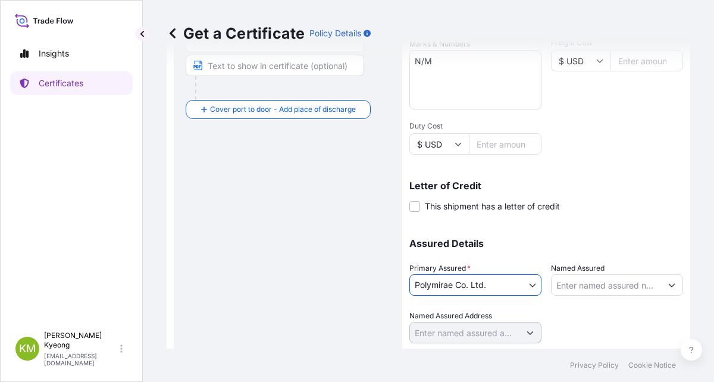
click at [573, 283] on input "Named Assured" at bounding box center [605, 284] width 109 height 21
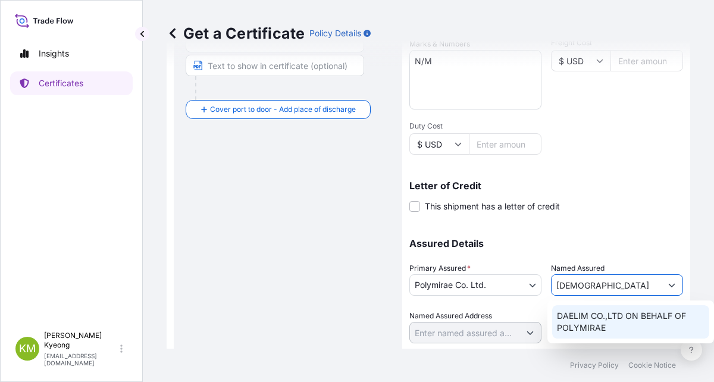
click at [594, 320] on span "DAELIM CO.,LTD ON BEHALF OF POLYMIRAE" at bounding box center [631, 322] width 148 height 24
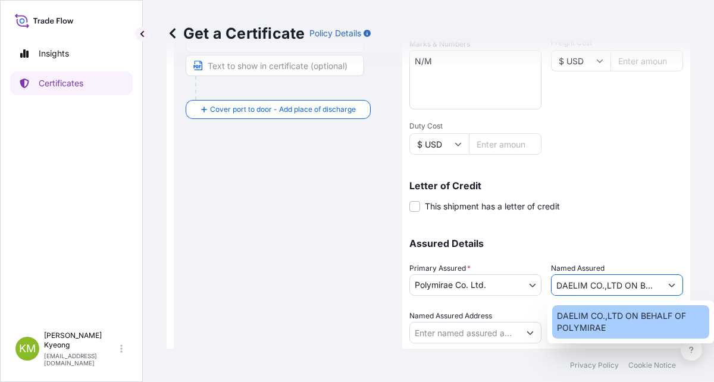
type input "DAELIM CO.,LTD ON BEHALF OF POLYMIRAE"
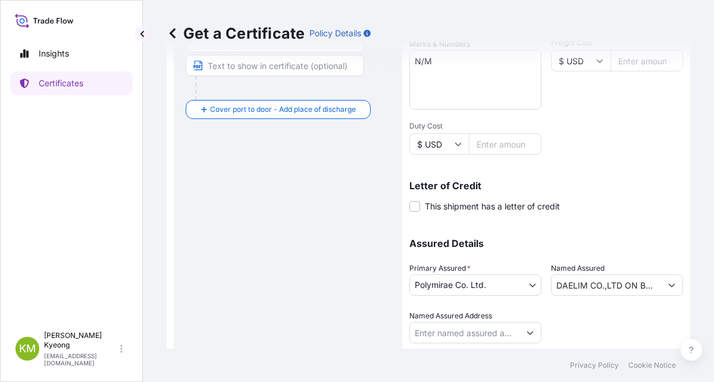
click at [626, 224] on div "Assured Details Primary Assured * Polymirae Co. Ltd. Polymirae Co. Ltd. Named A…" at bounding box center [546, 283] width 274 height 119
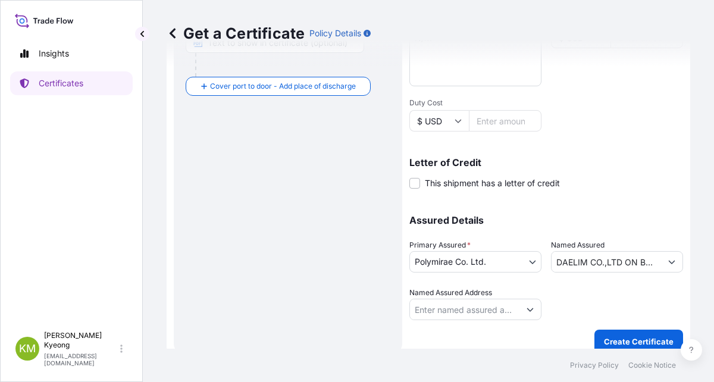
scroll to position [332, 0]
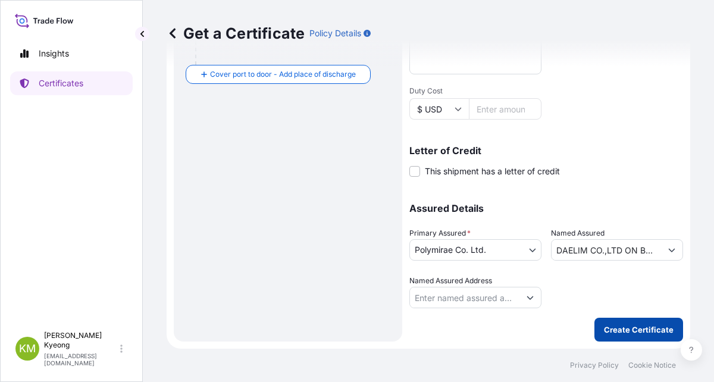
click at [621, 318] on button "Create Certificate" at bounding box center [638, 330] width 89 height 24
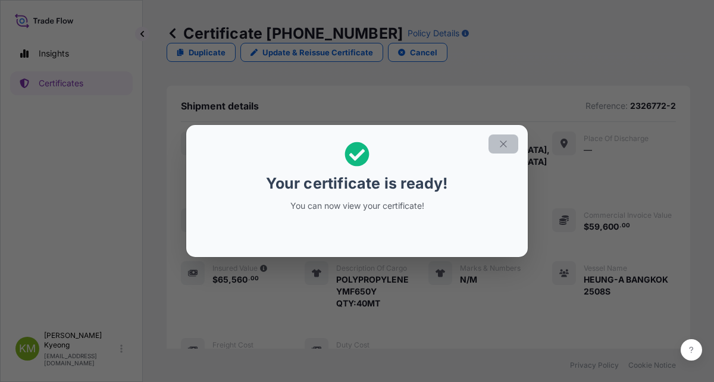
click at [504, 137] on button "button" at bounding box center [503, 143] width 30 height 19
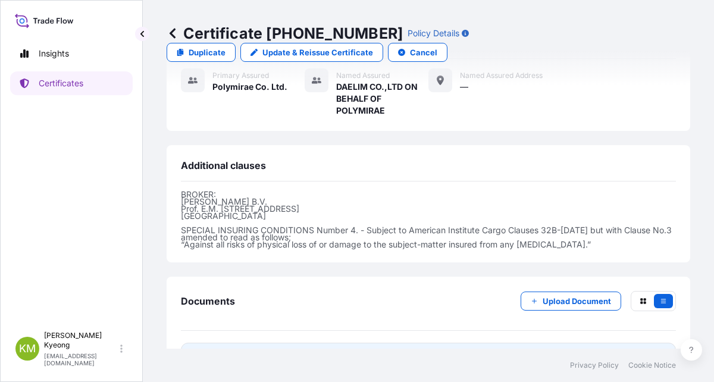
scroll to position [395, 0]
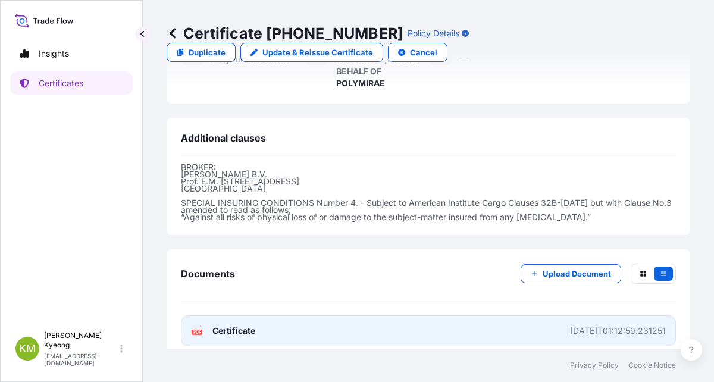
click at [232, 325] on span "Certificate" at bounding box center [233, 331] width 43 height 12
